Goal: Transaction & Acquisition: Purchase product/service

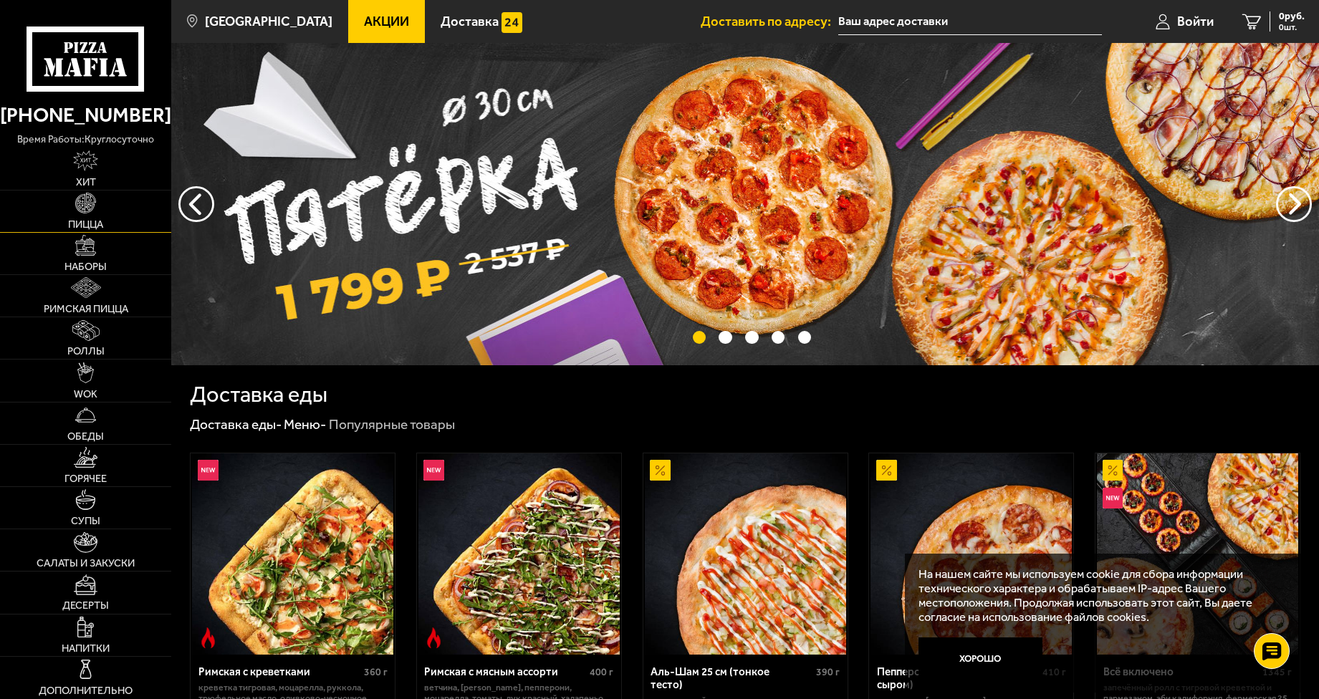
click at [86, 226] on span "Пицца" at bounding box center [85, 224] width 35 height 11
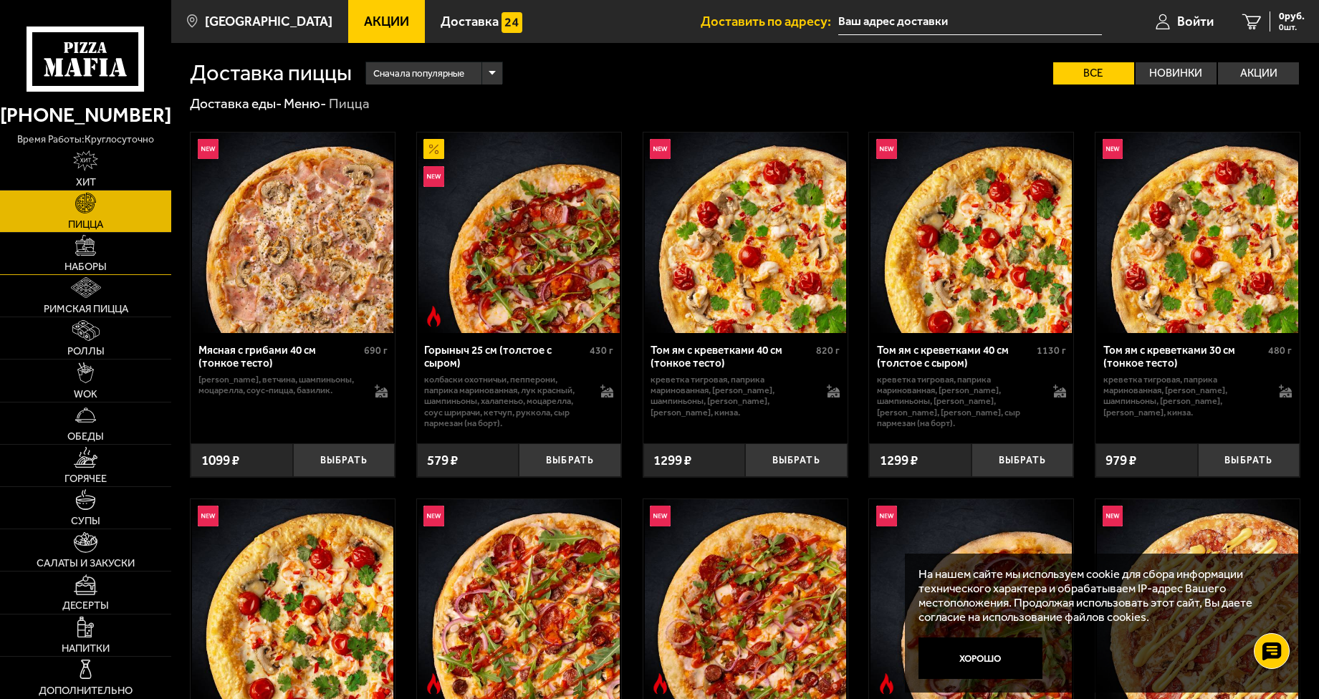
click at [100, 270] on span "Наборы" at bounding box center [85, 266] width 42 height 11
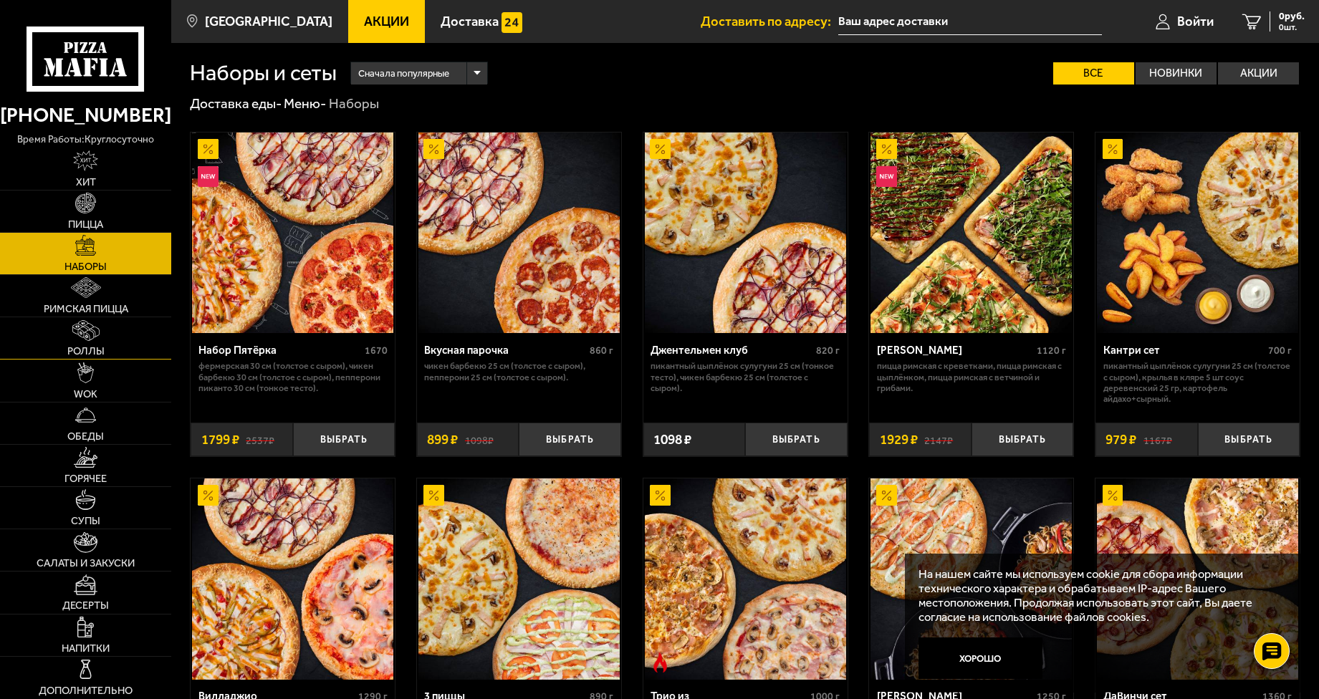
click at [82, 337] on img at bounding box center [85, 330] width 27 height 21
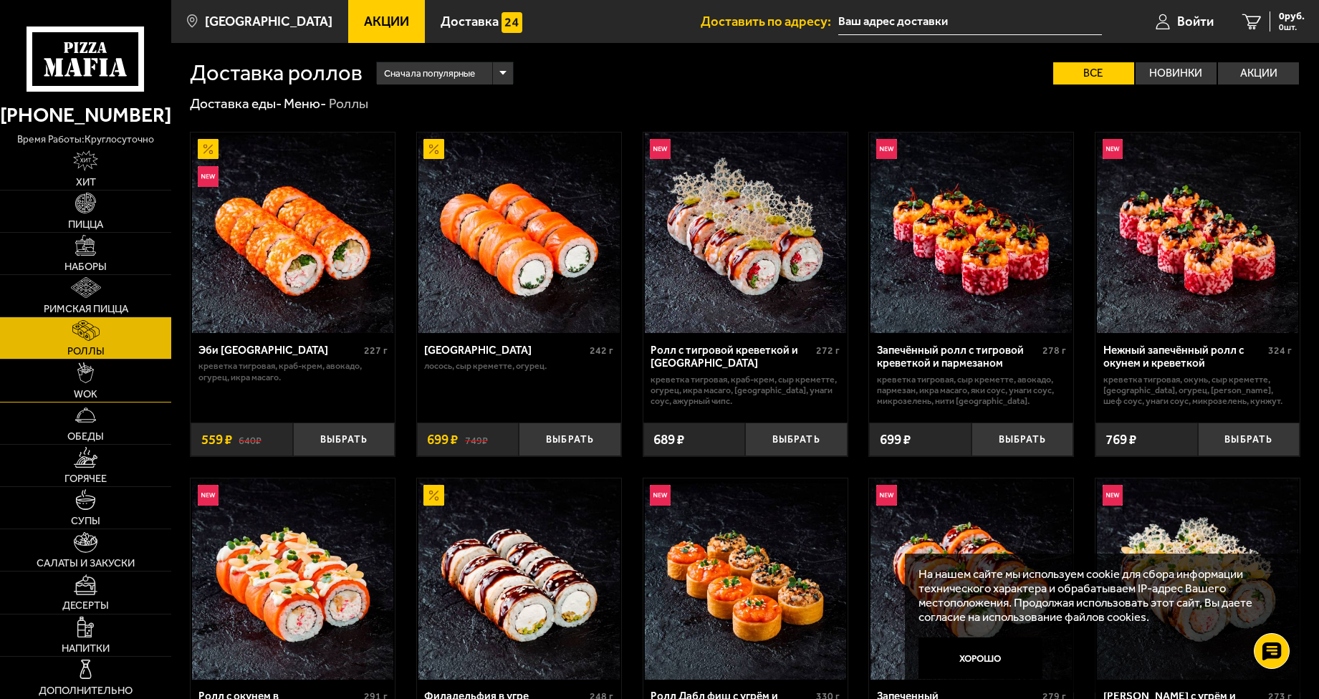
click at [90, 373] on img at bounding box center [85, 372] width 16 height 21
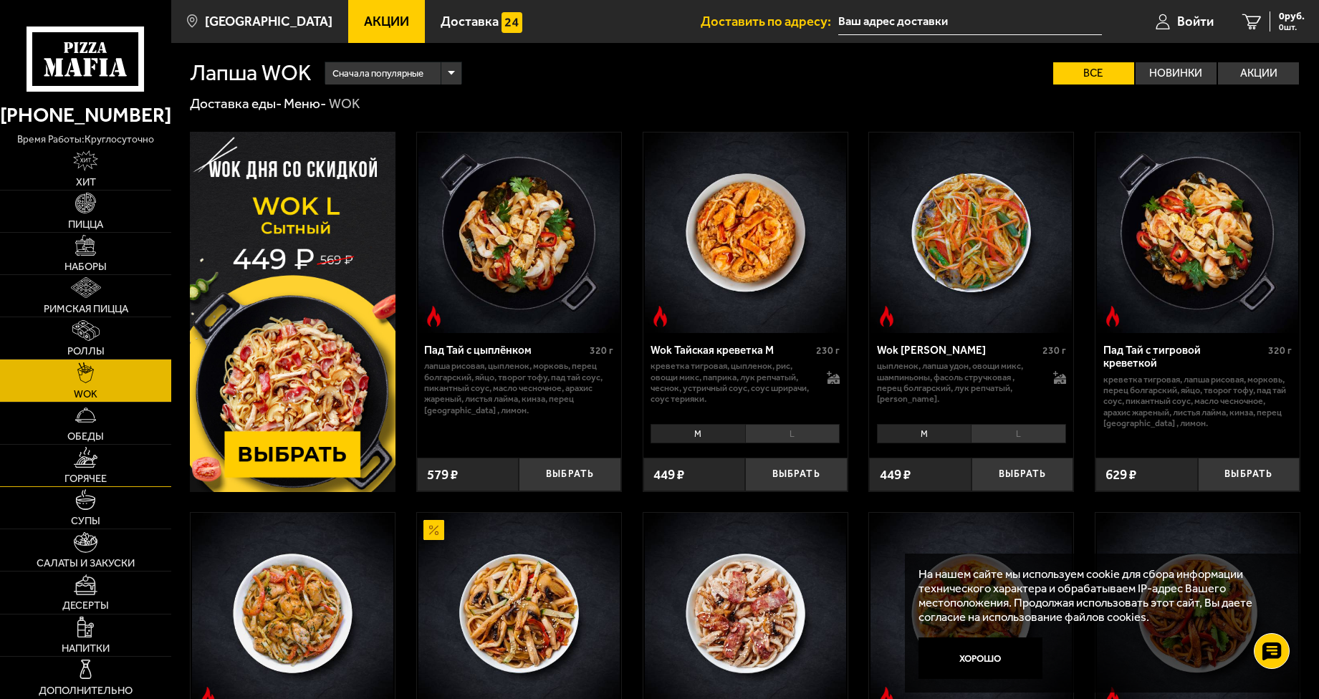
click at [83, 464] on img at bounding box center [86, 457] width 24 height 21
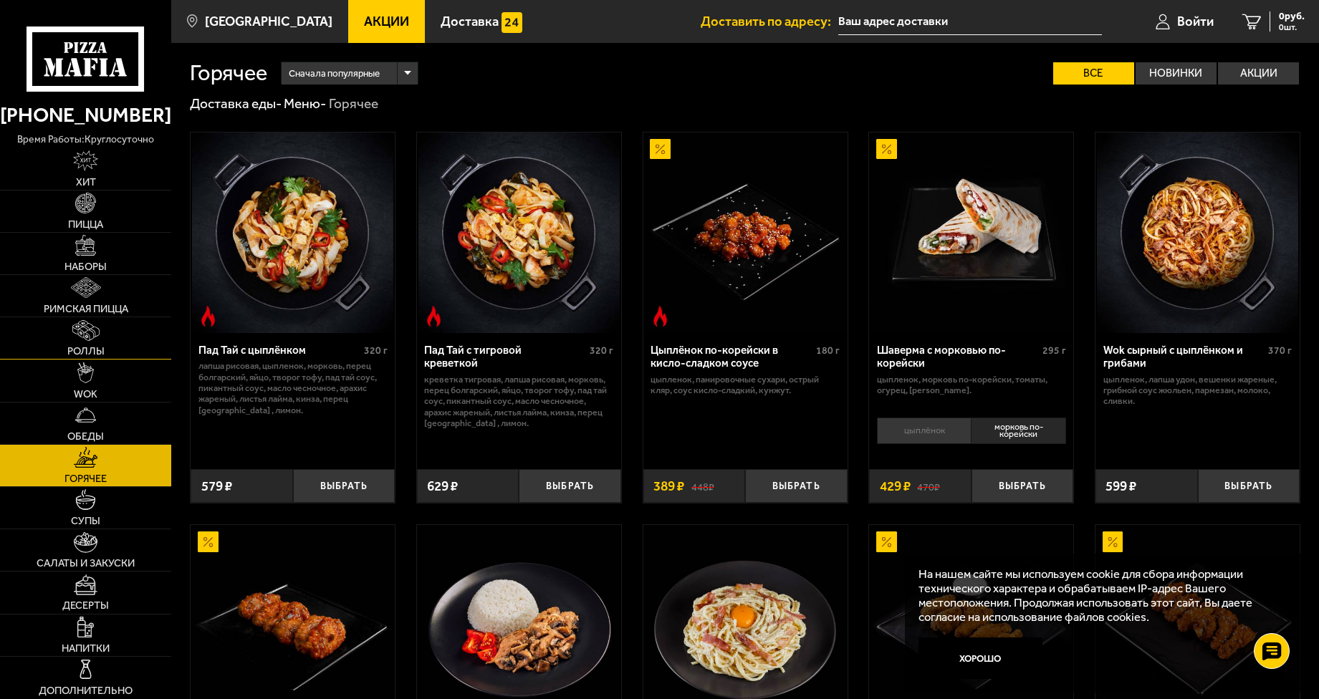
click at [87, 350] on span "Роллы" at bounding box center [85, 351] width 37 height 11
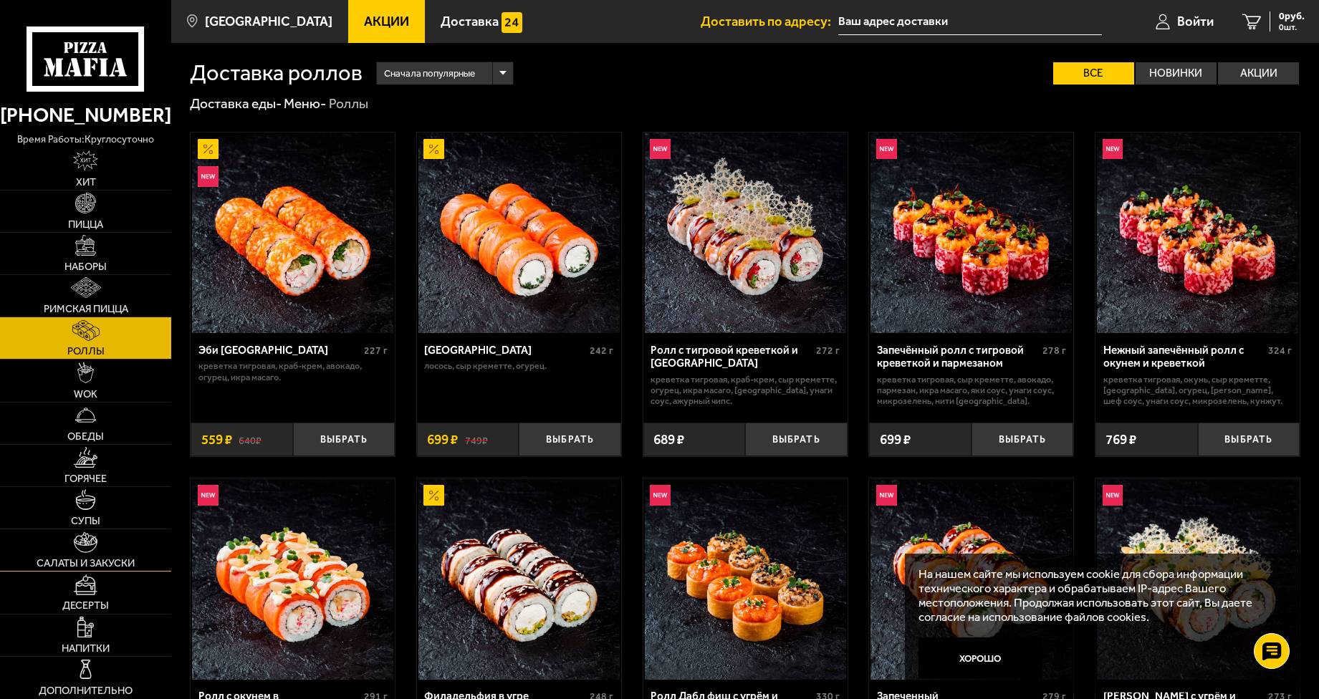
click at [91, 540] on img at bounding box center [86, 542] width 24 height 21
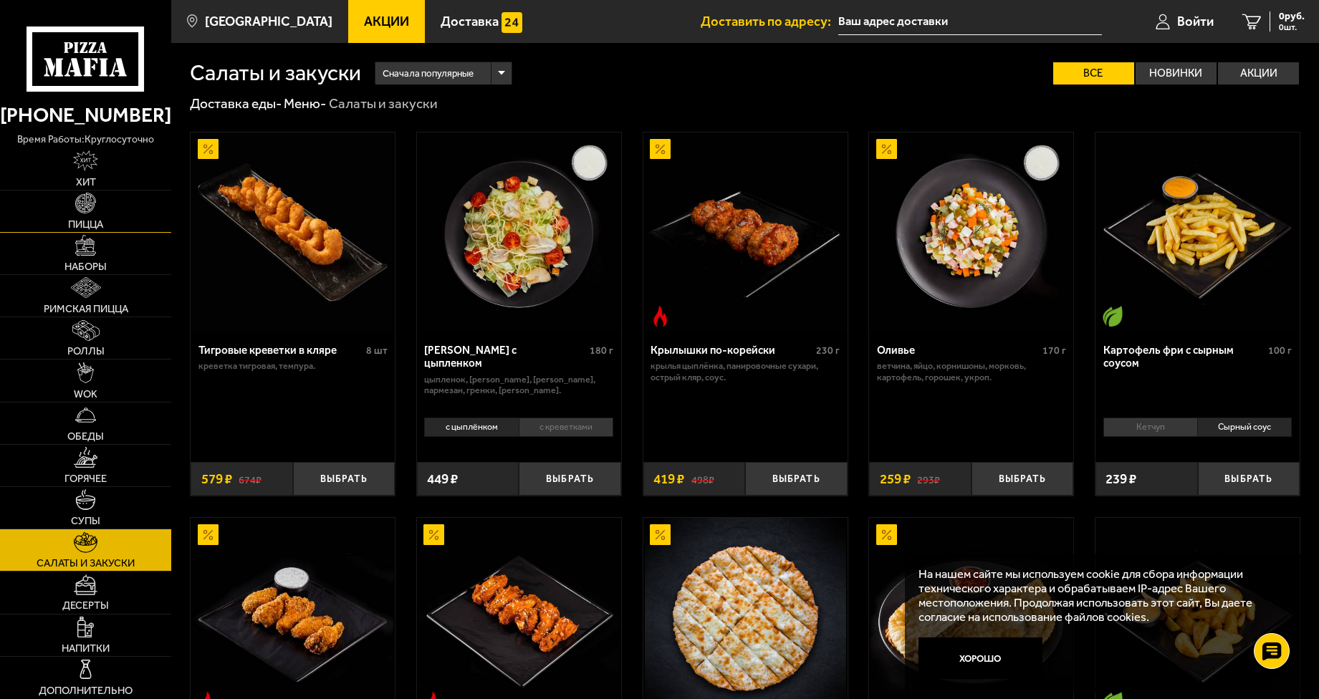
click at [98, 219] on span "Пицца" at bounding box center [85, 224] width 35 height 11
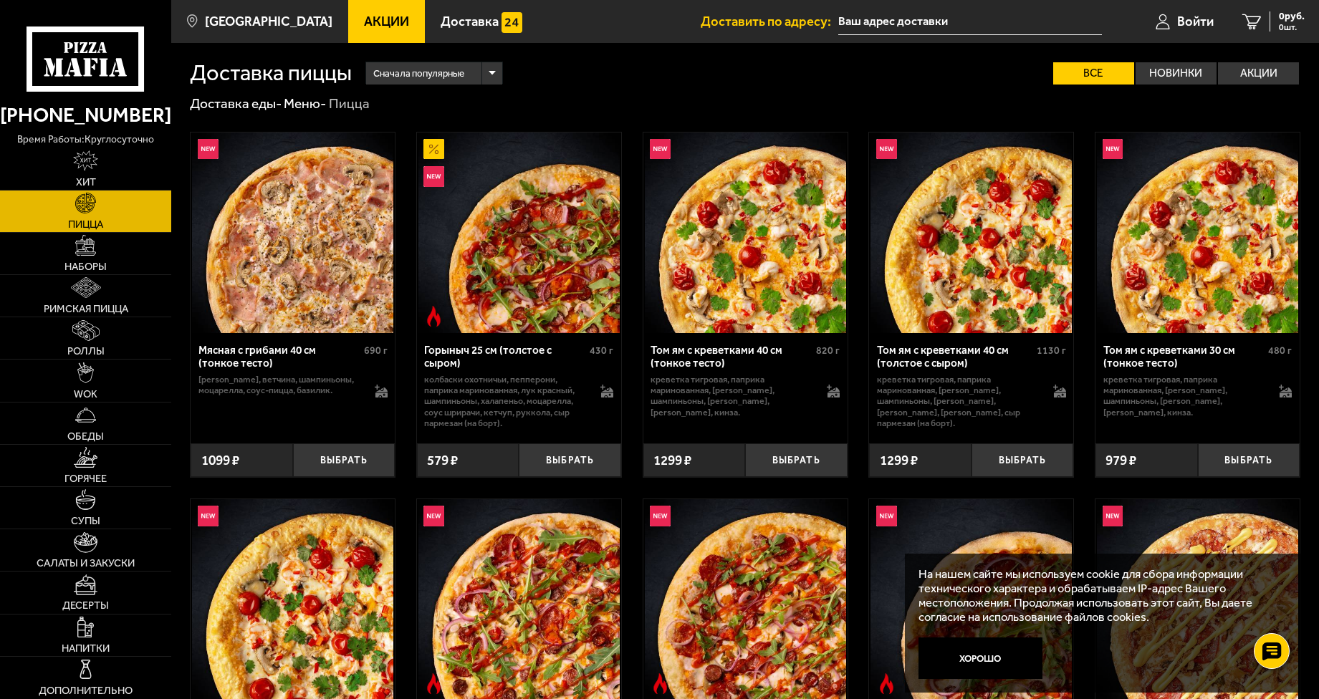
click at [79, 62] on icon at bounding box center [86, 60] width 119 height 66
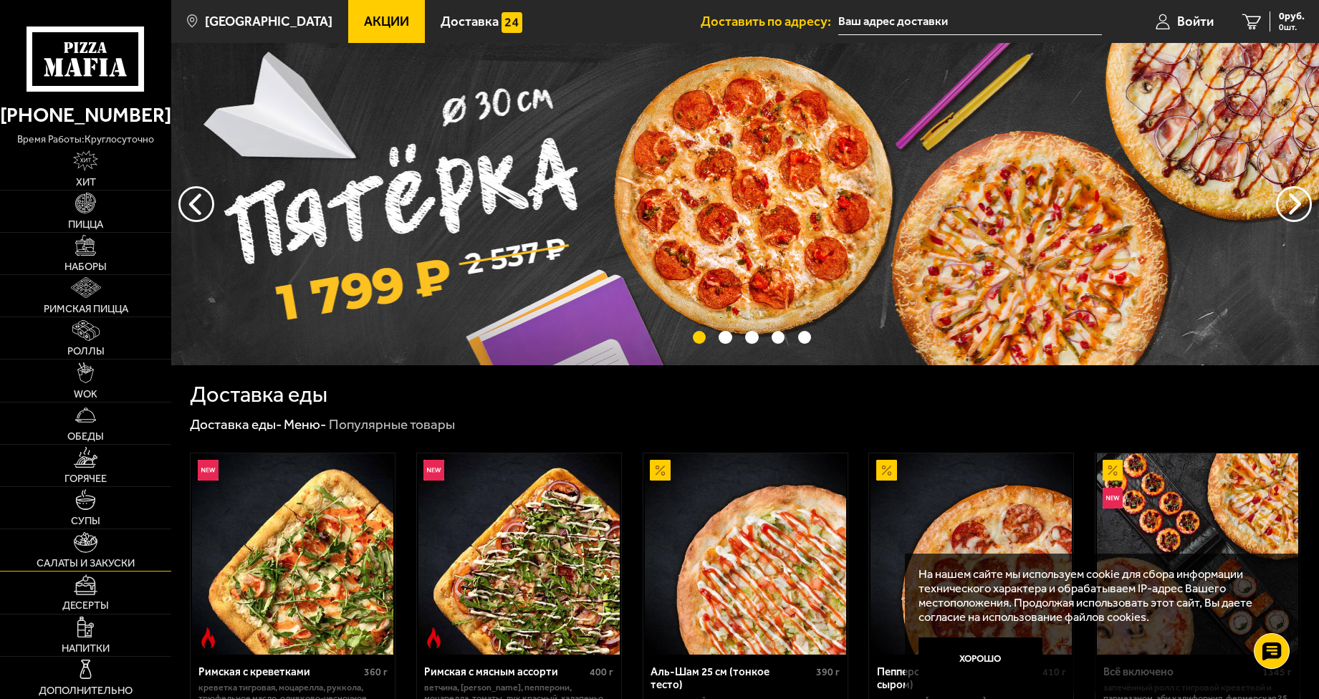
click at [77, 549] on img at bounding box center [86, 542] width 24 height 21
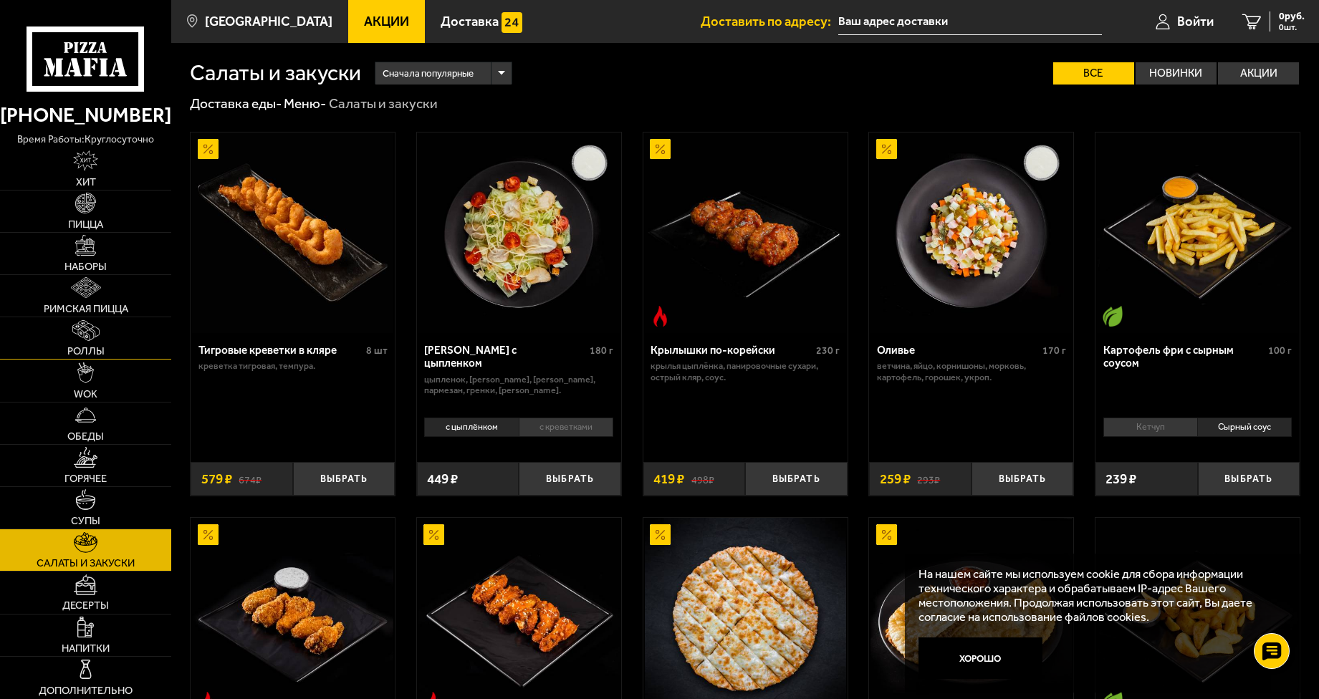
click at [80, 351] on span "Роллы" at bounding box center [85, 351] width 37 height 11
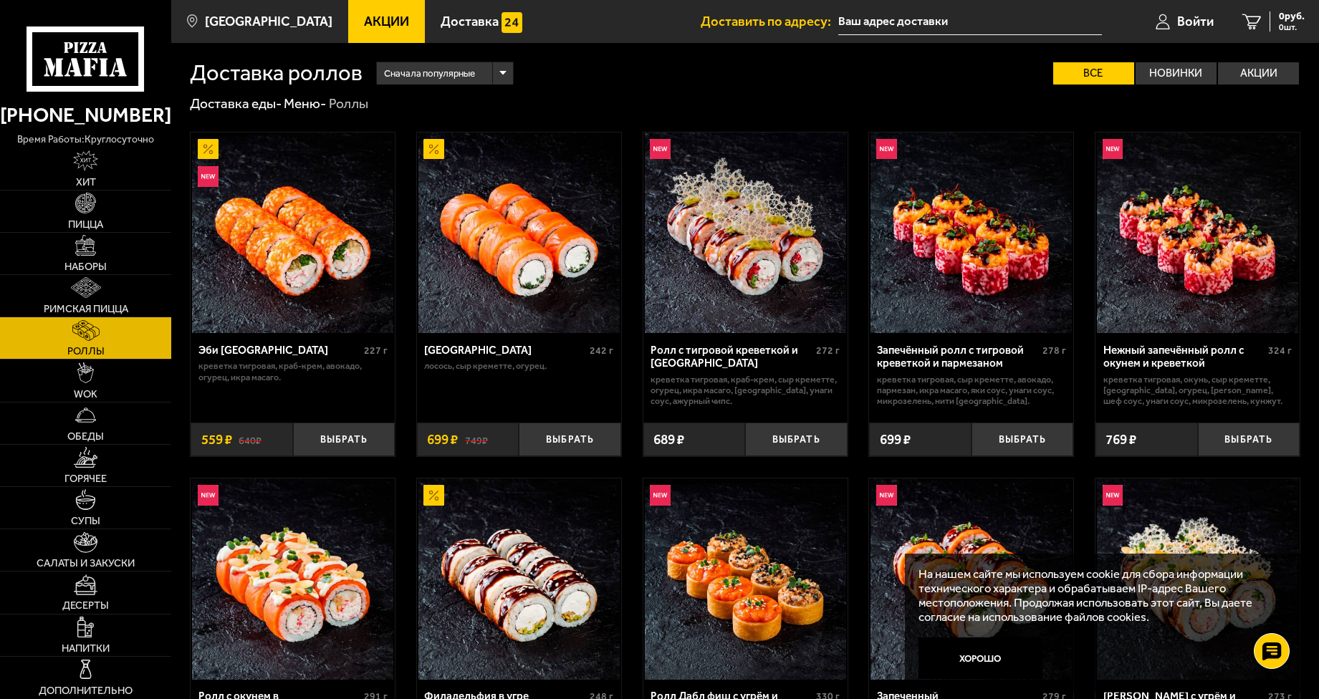
click at [534, 274] on img at bounding box center [518, 233] width 201 height 201
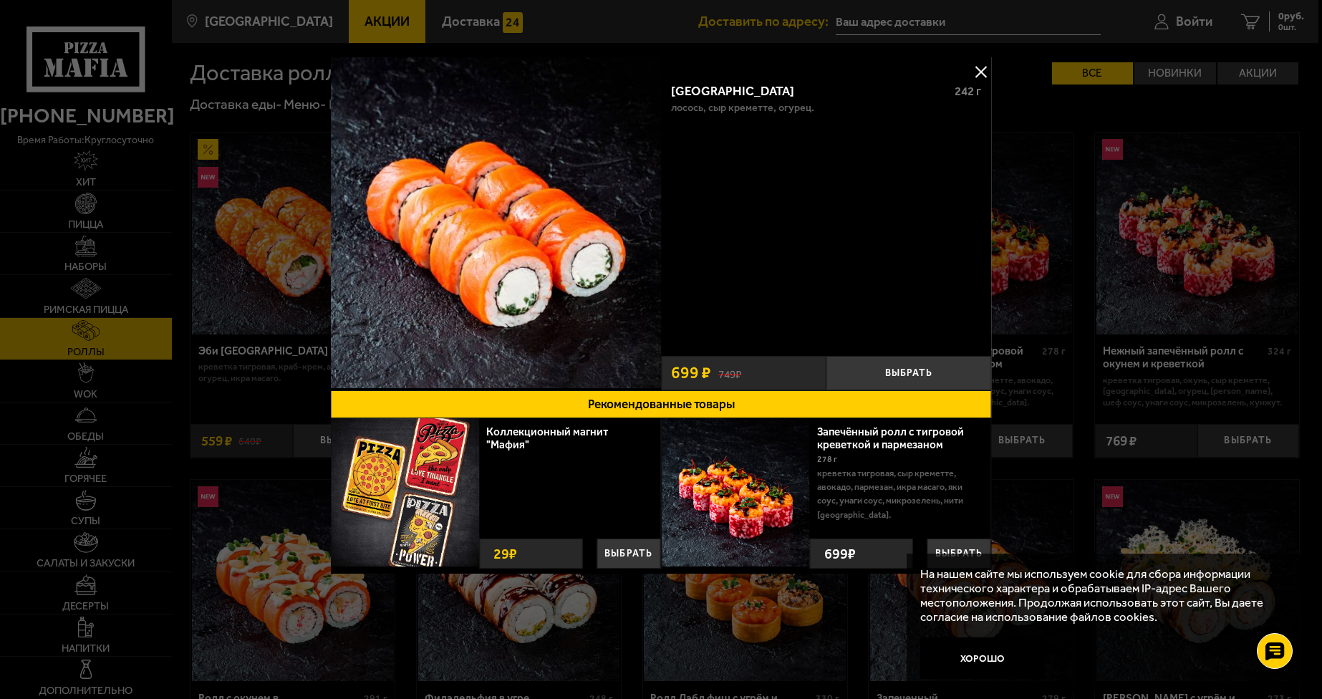
click at [986, 75] on button at bounding box center [981, 71] width 21 height 21
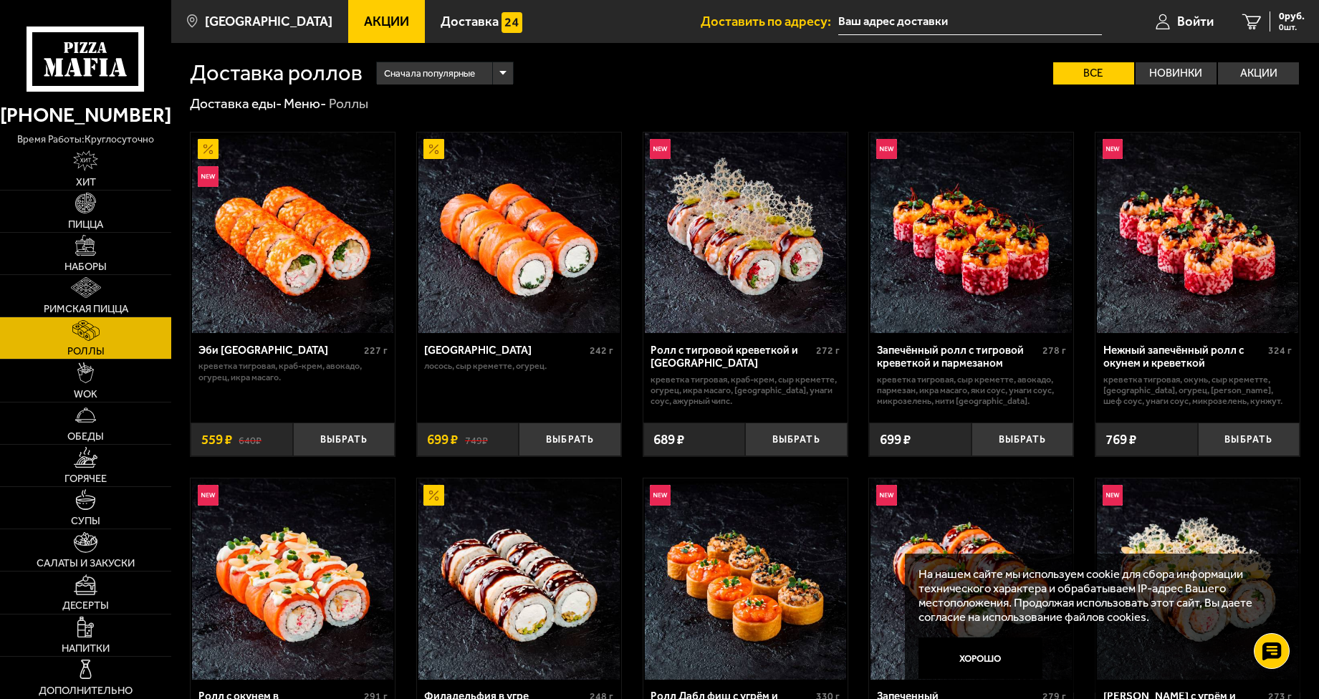
click at [791, 225] on img at bounding box center [745, 233] width 201 height 201
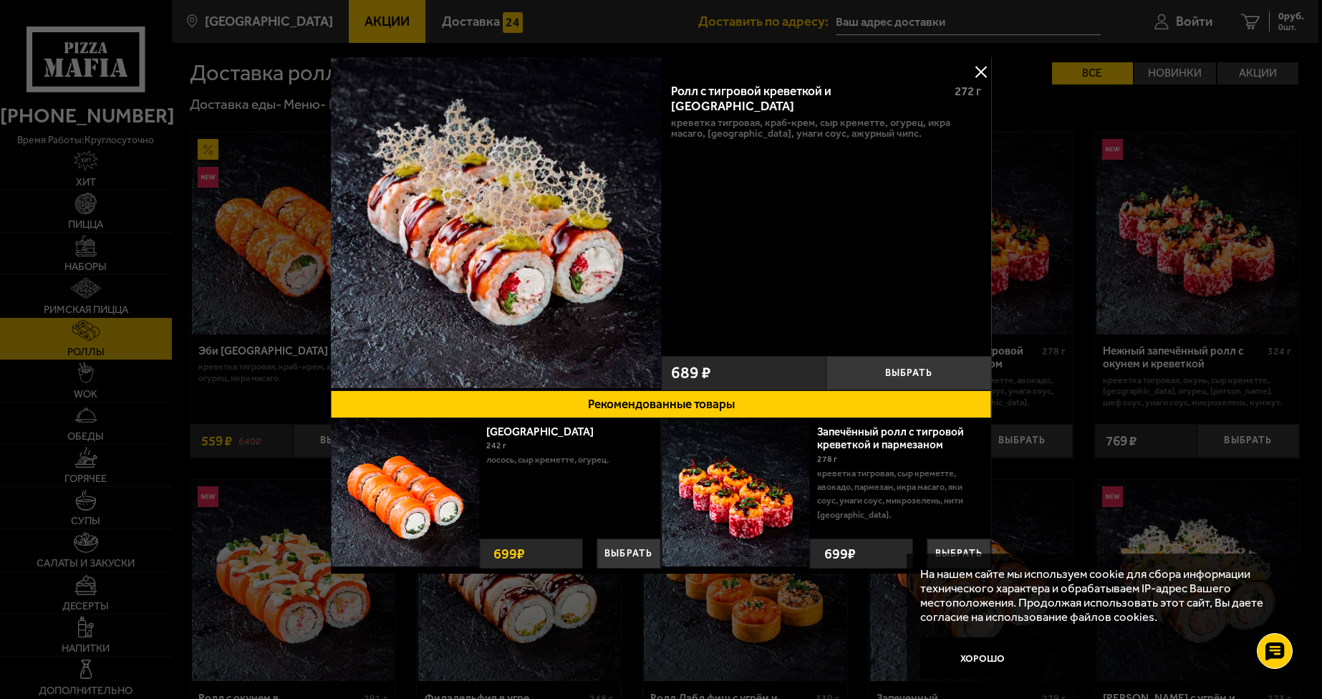
click at [983, 80] on button at bounding box center [981, 71] width 21 height 21
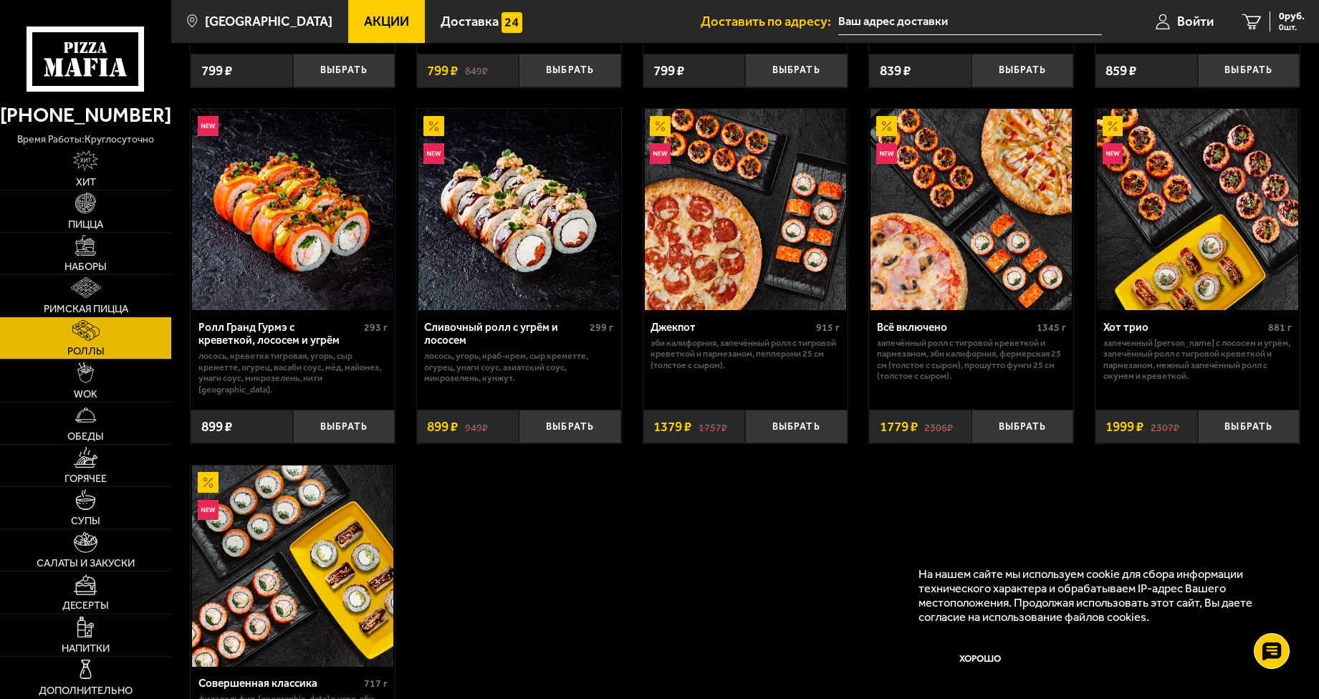
scroll to position [729, 0]
click at [90, 257] on link "Наборы" at bounding box center [85, 254] width 171 height 42
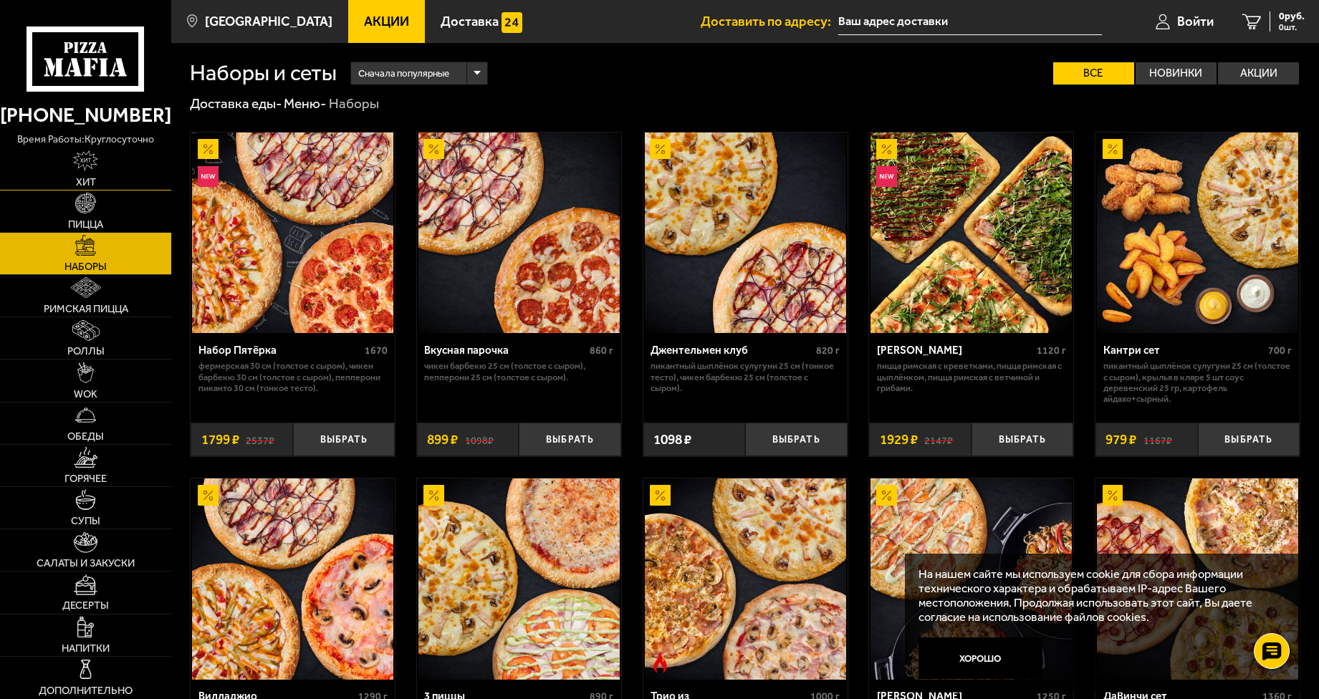
click at [98, 180] on link "Хит" at bounding box center [85, 169] width 171 height 42
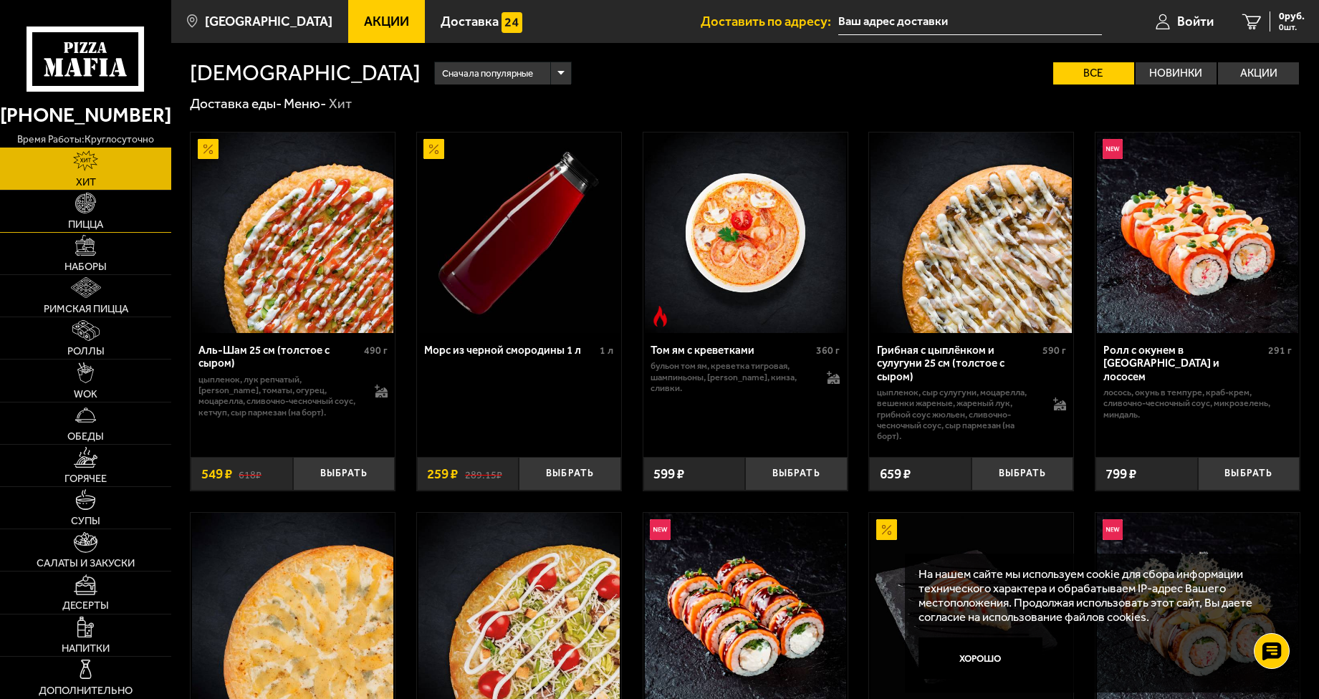
click at [97, 220] on span "Пицца" at bounding box center [85, 224] width 35 height 11
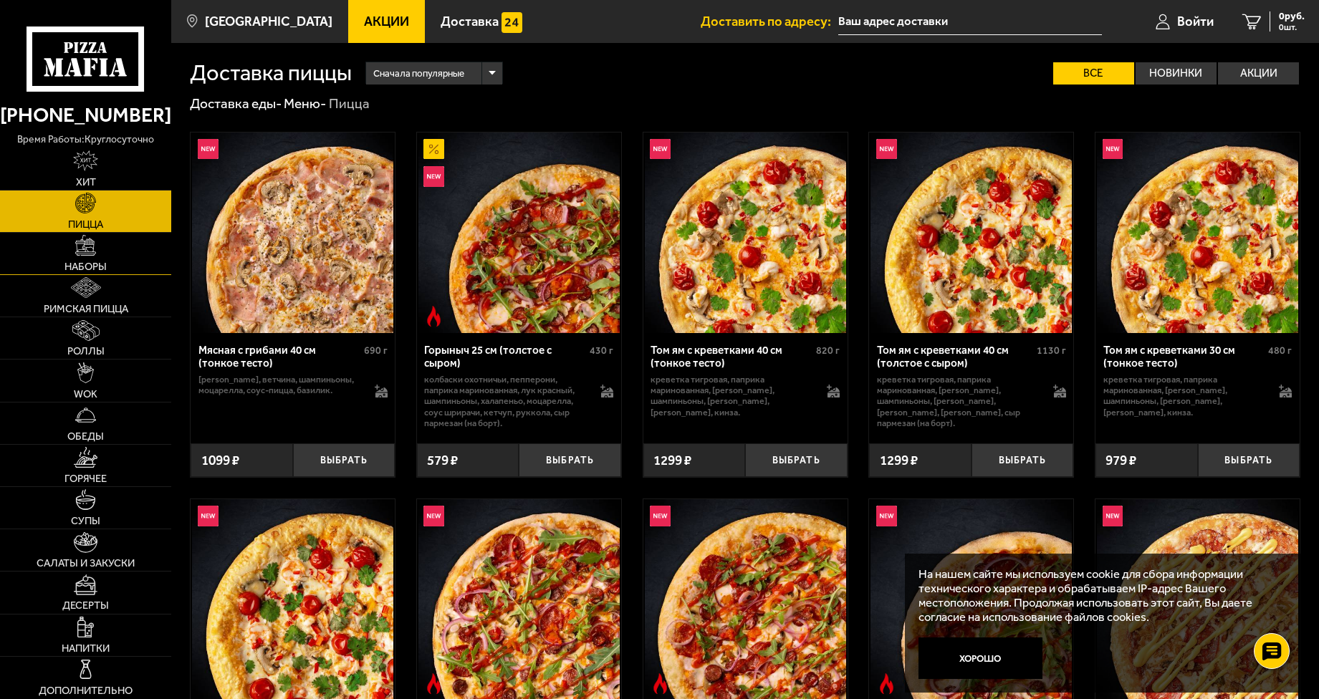
click at [90, 240] on img at bounding box center [85, 245] width 21 height 21
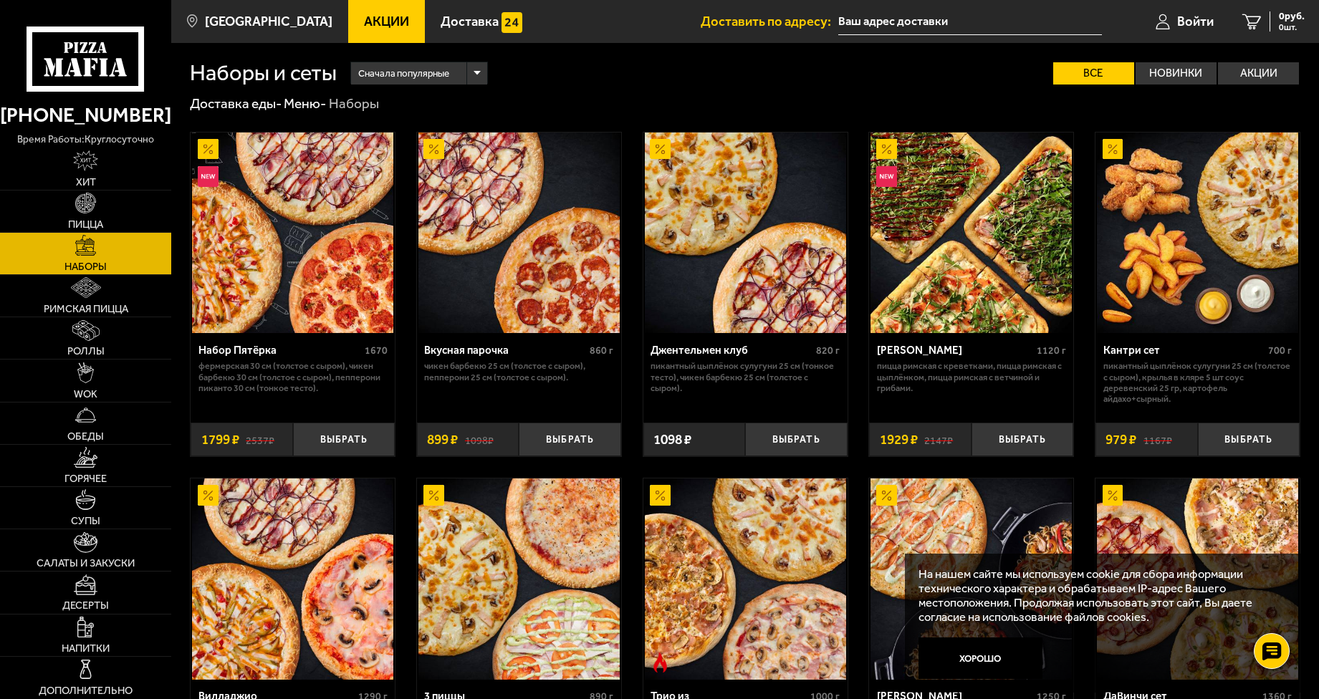
click at [336, 222] on img at bounding box center [292, 233] width 201 height 201
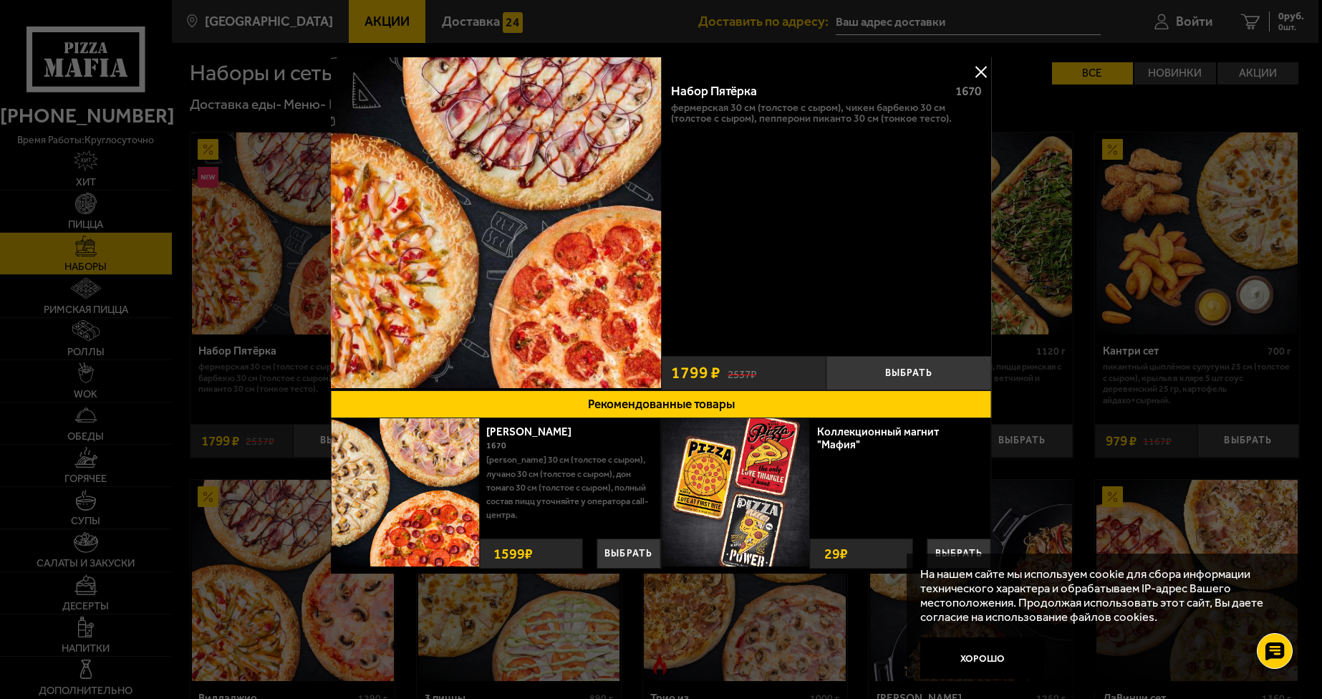
click at [976, 71] on button at bounding box center [981, 71] width 21 height 21
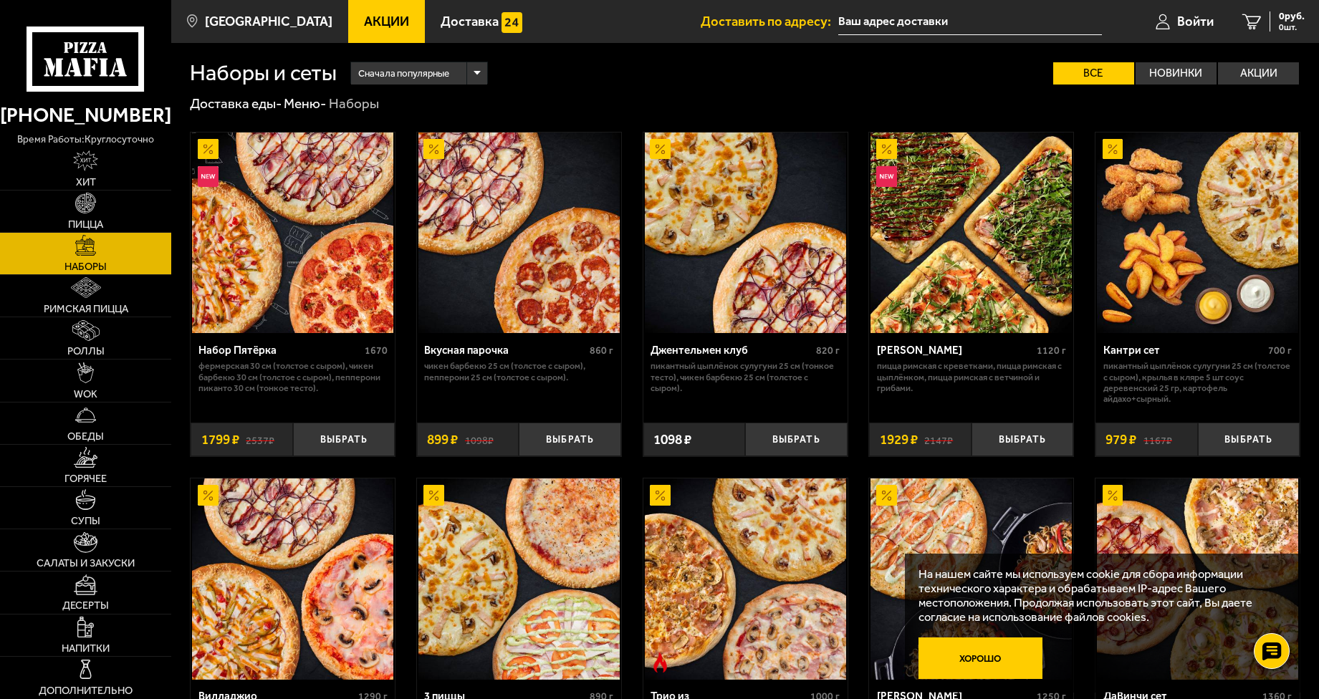
click at [997, 663] on button "Хорошо" at bounding box center [980, 659] width 124 height 42
